Goal: Task Accomplishment & Management: Use online tool/utility

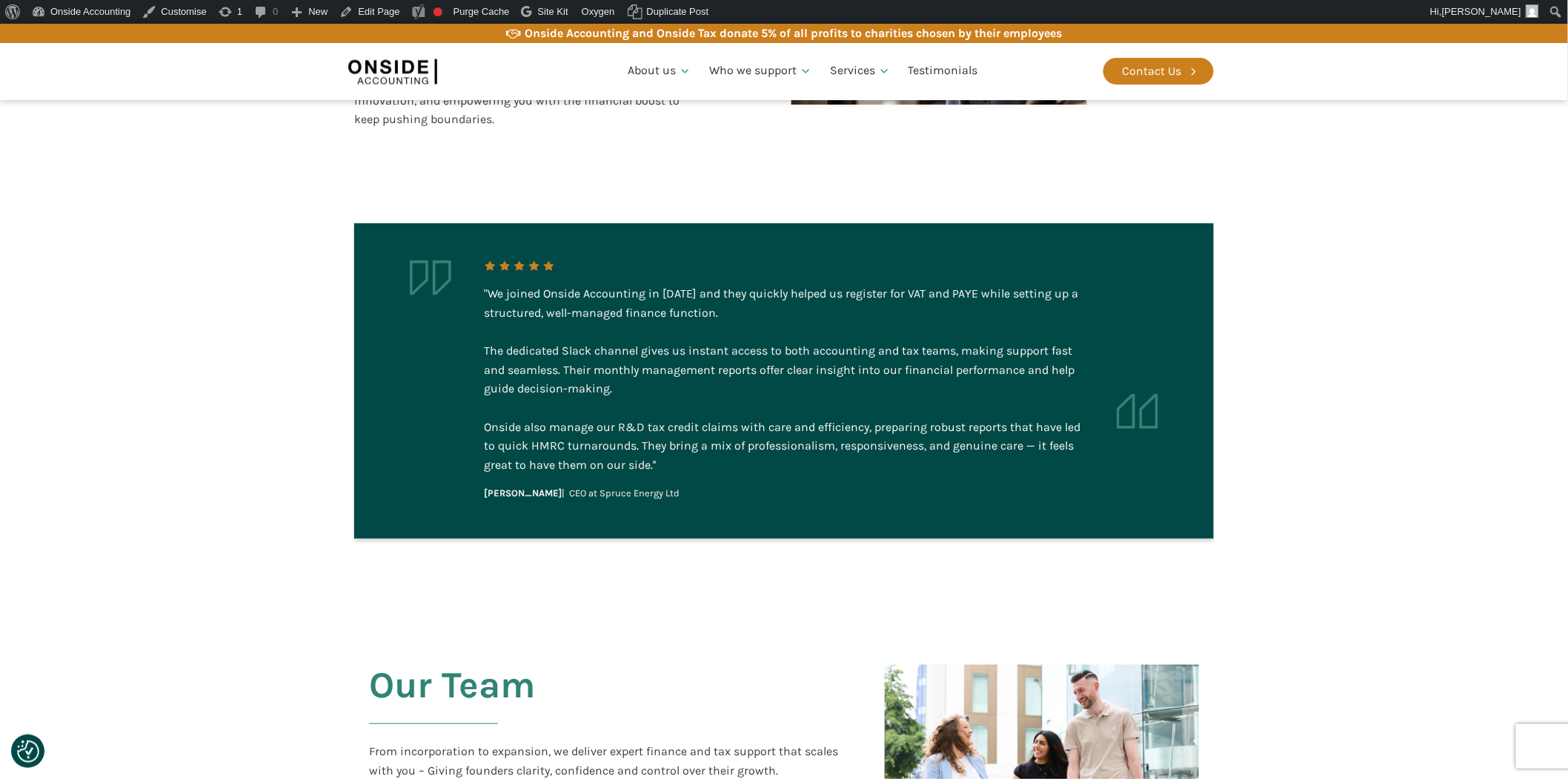
scroll to position [2541, 0]
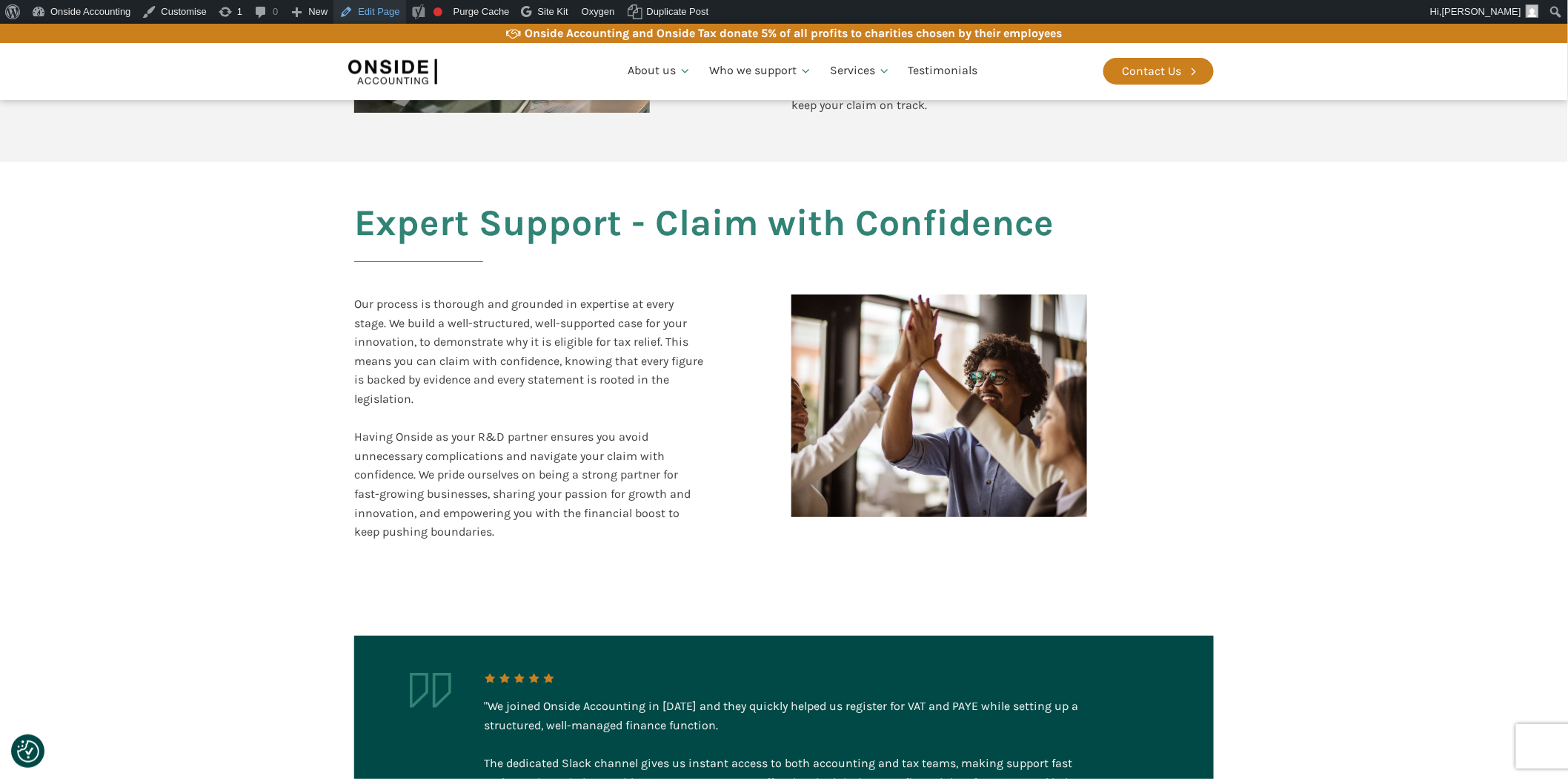
drag, startPoint x: 360, startPoint y: 10, endPoint x: 369, endPoint y: 22, distance: 15.0
click at [360, 9] on link "Edit Page" at bounding box center [369, 12] width 72 height 24
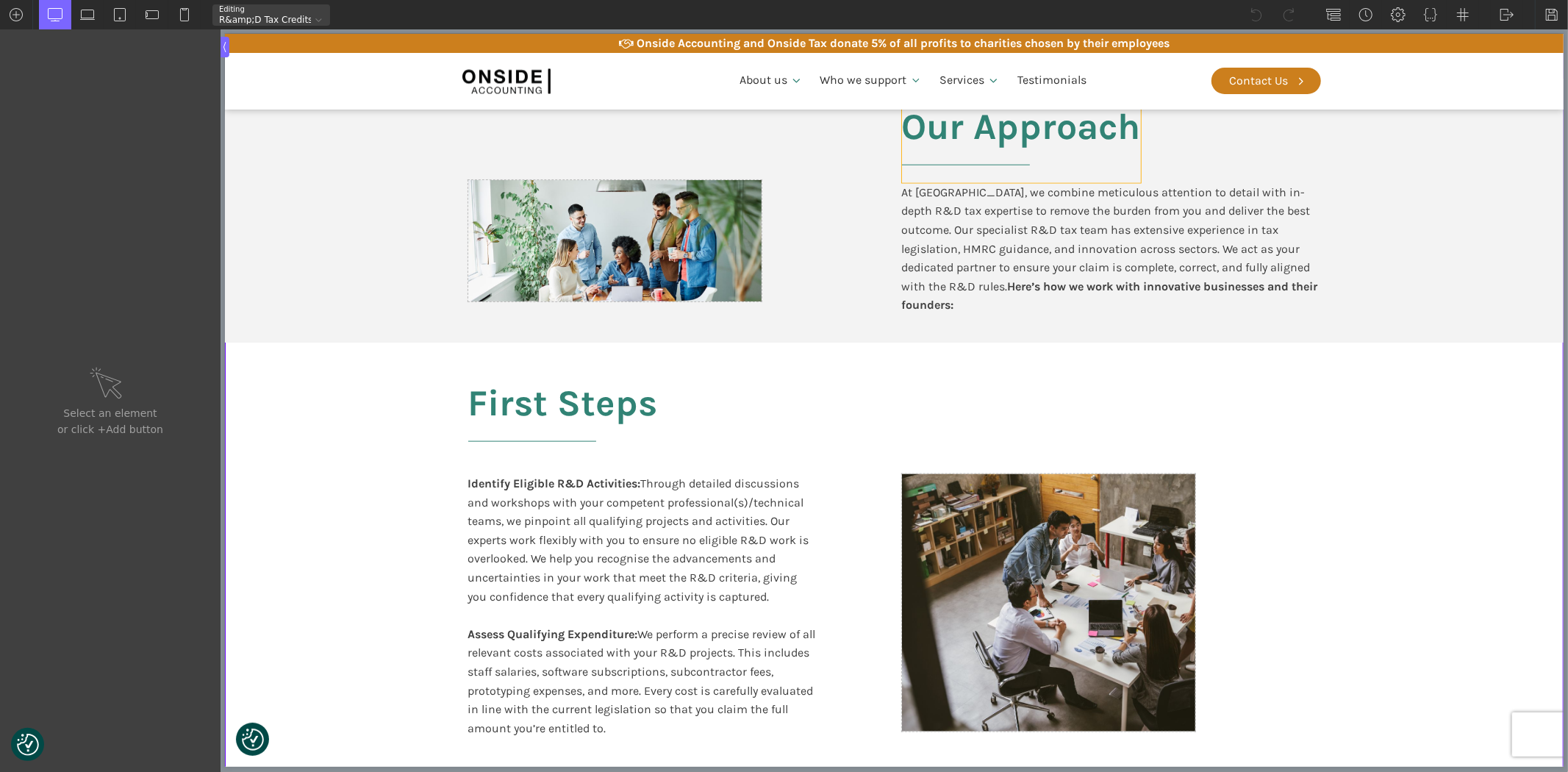
scroll to position [1387, 0]
click at [1285, 266] on div "At [GEOGRAPHIC_DATA], we combine meticulous attention to detail with in-depth R…" at bounding box center [1111, 247] width 419 height 132
type input "text_block-382-611"
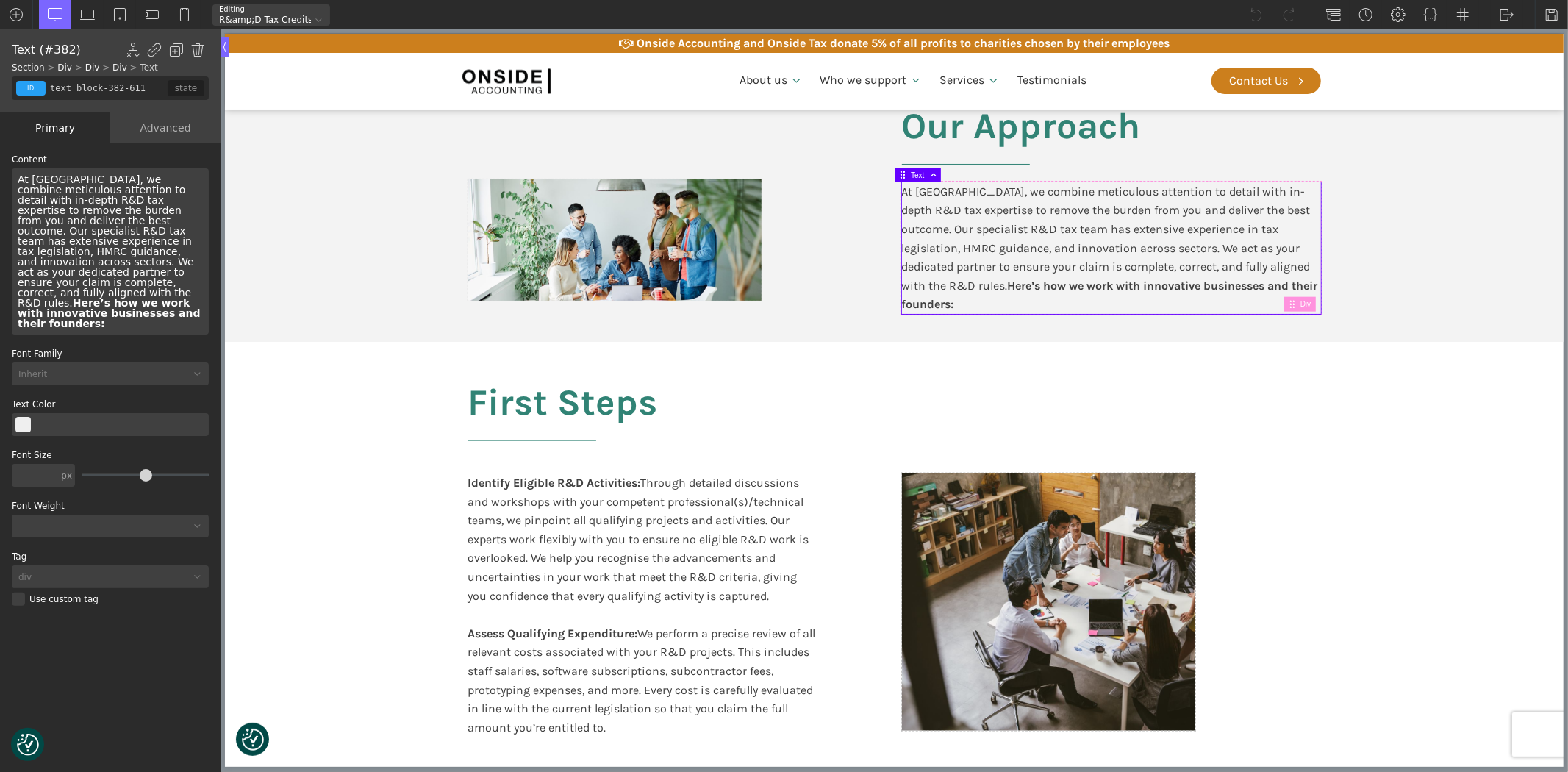
click at [190, 272] on div "At [GEOGRAPHIC_DATA], we combine meticulous attention to detail with in-depth R…" at bounding box center [110, 251] width 197 height 166
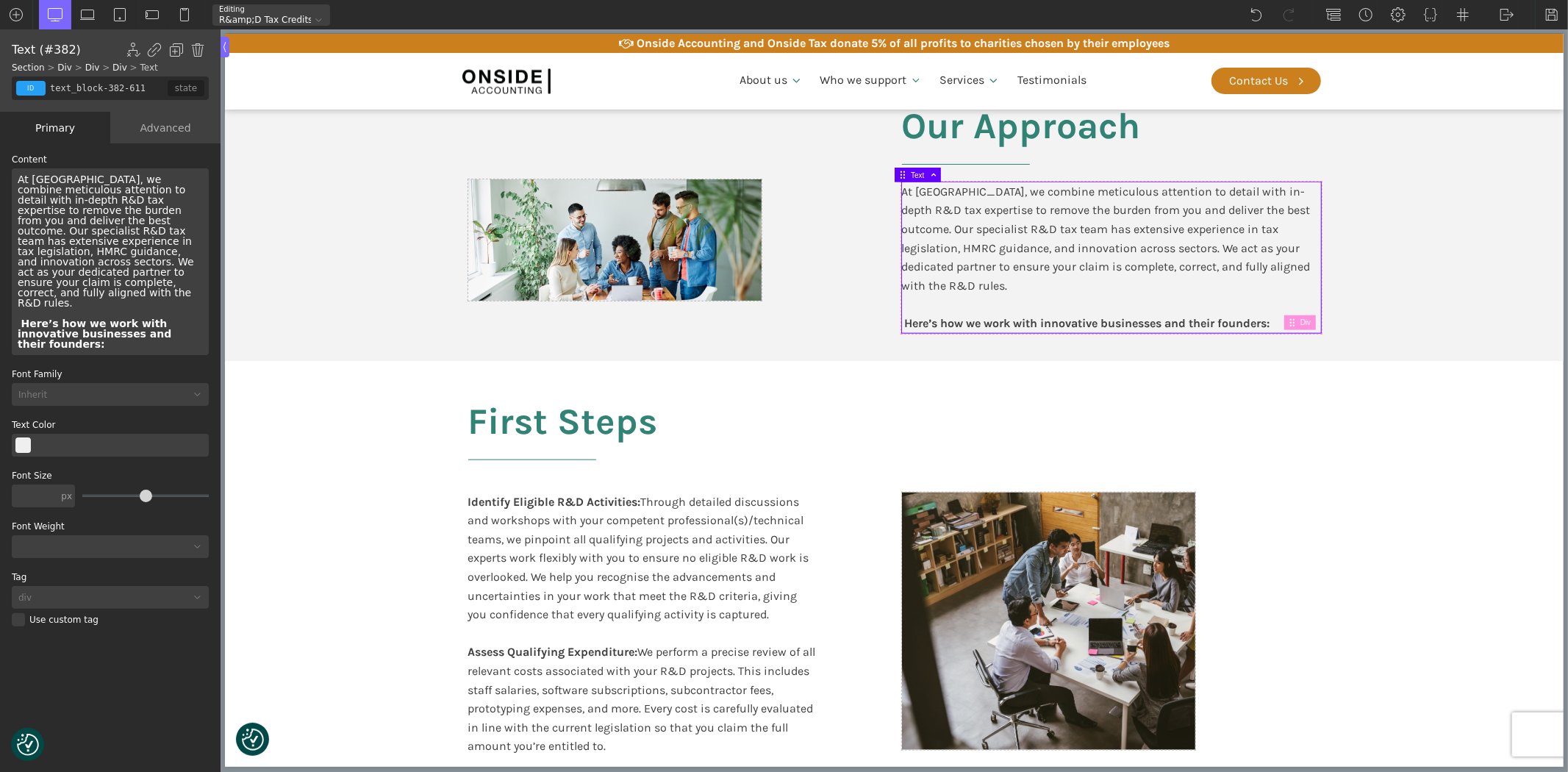
click at [963, 285] on div "At [GEOGRAPHIC_DATA], we combine meticulous attention to detail with in-depth R…" at bounding box center [1111, 257] width 419 height 151
click at [906, 283] on div "At [GEOGRAPHIC_DATA], we combine meticulous attention to detail with in-depth R…" at bounding box center [1111, 257] width 419 height 151
click at [20, 279] on div "At [GEOGRAPHIC_DATA], we combine meticulous attention to detail with in-depth R…" at bounding box center [110, 262] width 197 height 187
click at [22, 318] on b "Here’s how we work with innovative businesses and their founders:" at bounding box center [94, 334] width 153 height 33
click at [1551, 15] on img at bounding box center [1552, 15] width 15 height 15
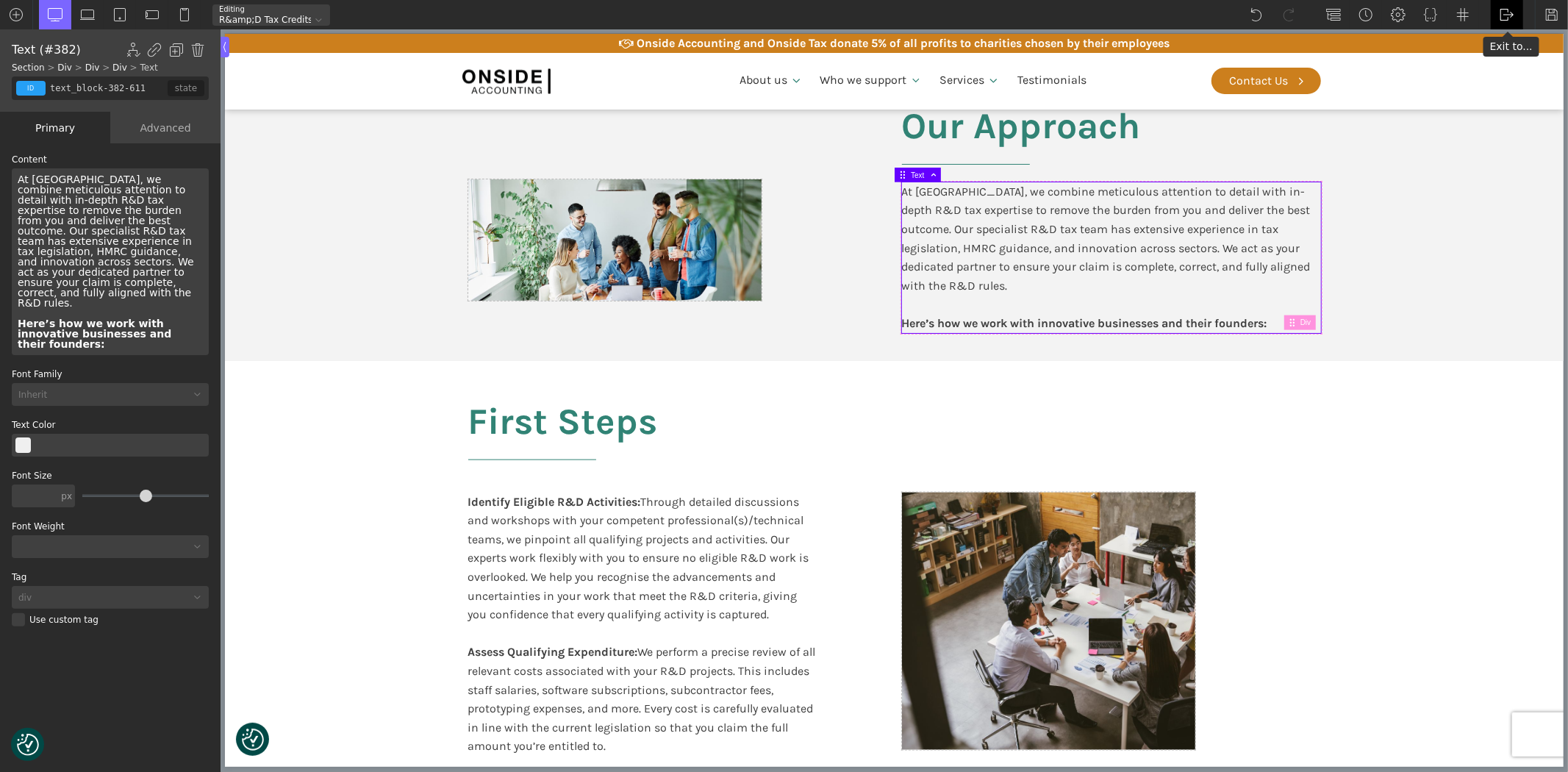
click at [1504, 16] on img at bounding box center [1508, 15] width 15 height 15
click at [1504, 60] on link "Frontend" at bounding box center [1522, 62] width 63 height 23
